Goal: Find specific page/section: Find specific page/section

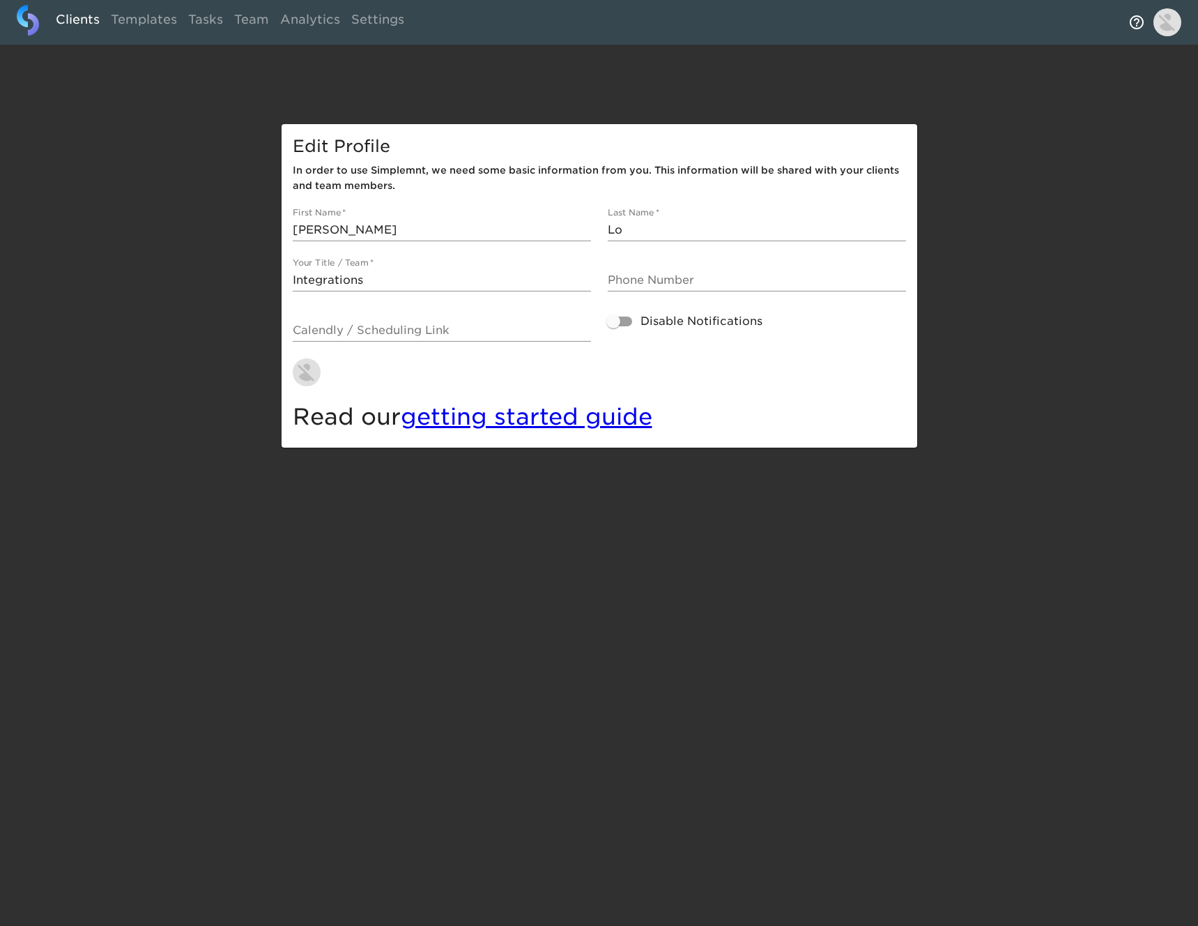
click at [79, 16] on link "Clients" at bounding box center [77, 22] width 55 height 34
select select "10"
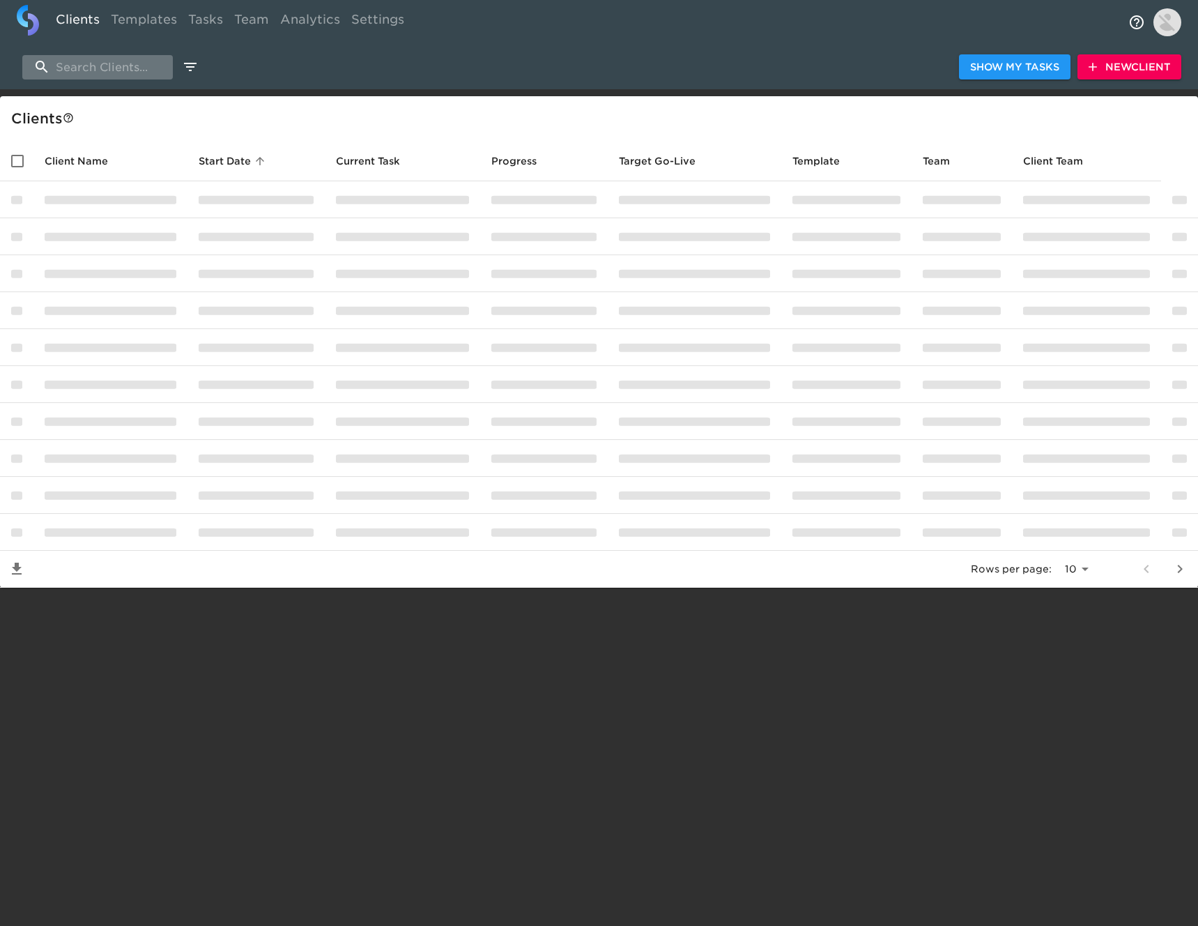
click at [164, 68] on input "search" at bounding box center [97, 67] width 151 height 24
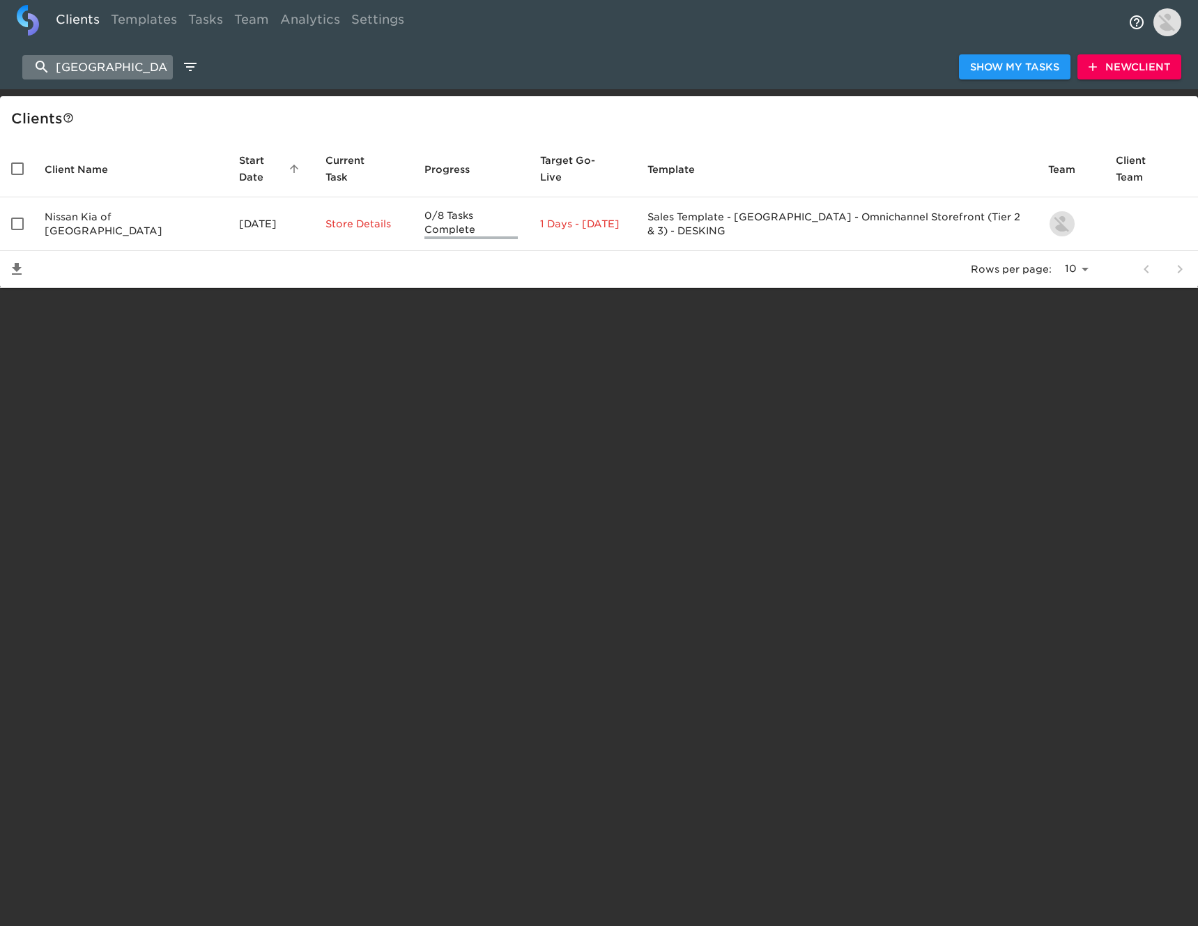
type input "[GEOGRAPHIC_DATA]"
click at [145, 61] on input "[GEOGRAPHIC_DATA]" at bounding box center [97, 67] width 151 height 24
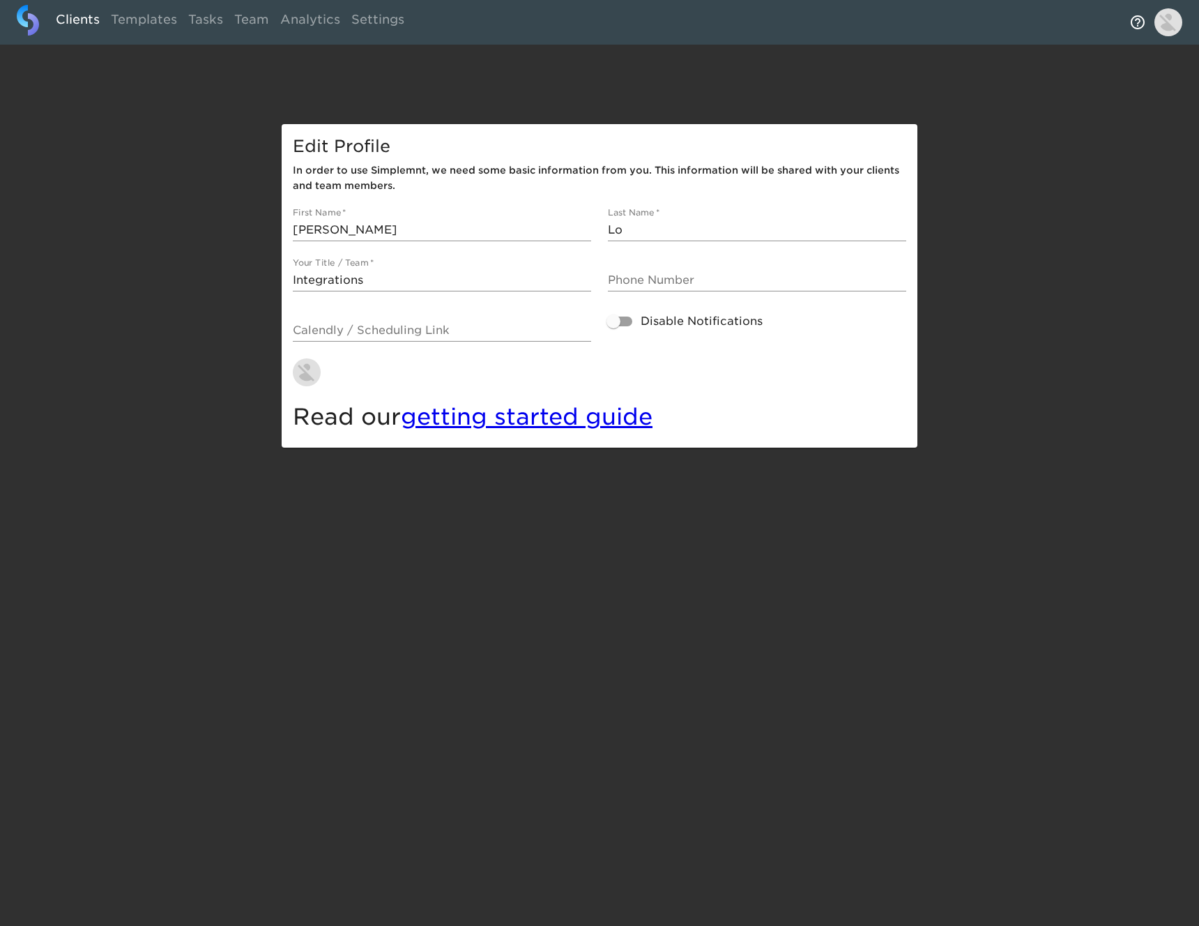
click at [85, 17] on link "Clients" at bounding box center [77, 22] width 55 height 34
select select "10"
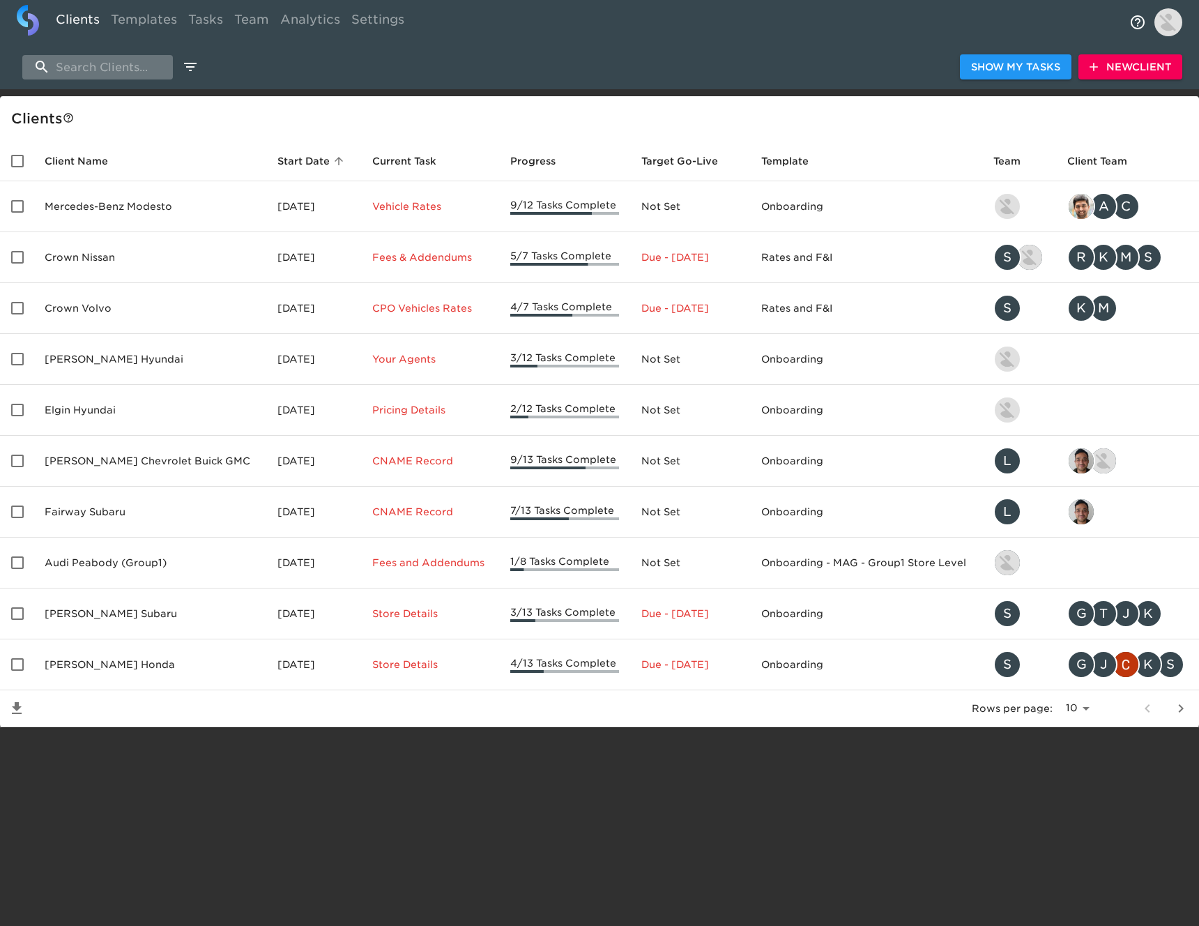
click at [137, 74] on input "search" at bounding box center [97, 67] width 151 height 24
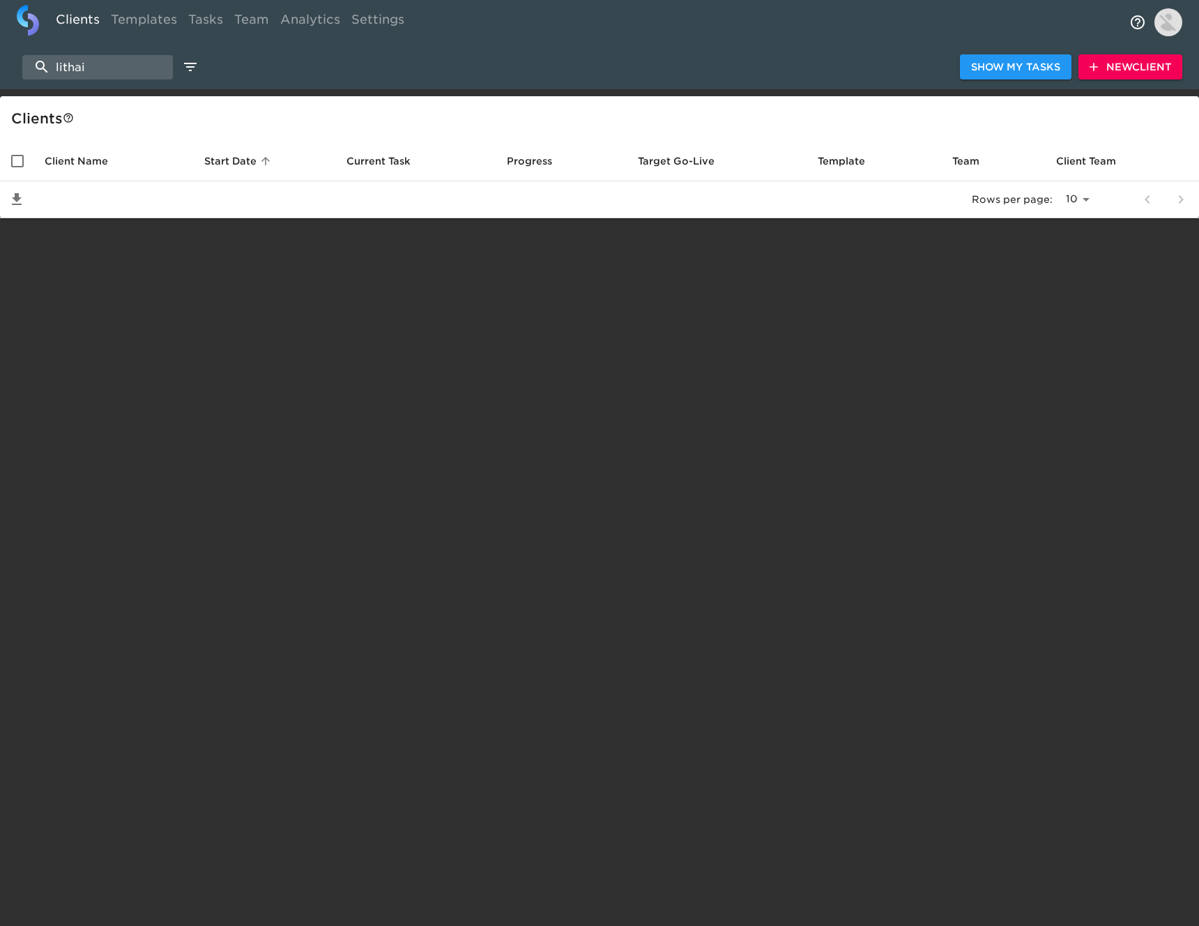
type input "lithai"
